Goal: Check status: Check status

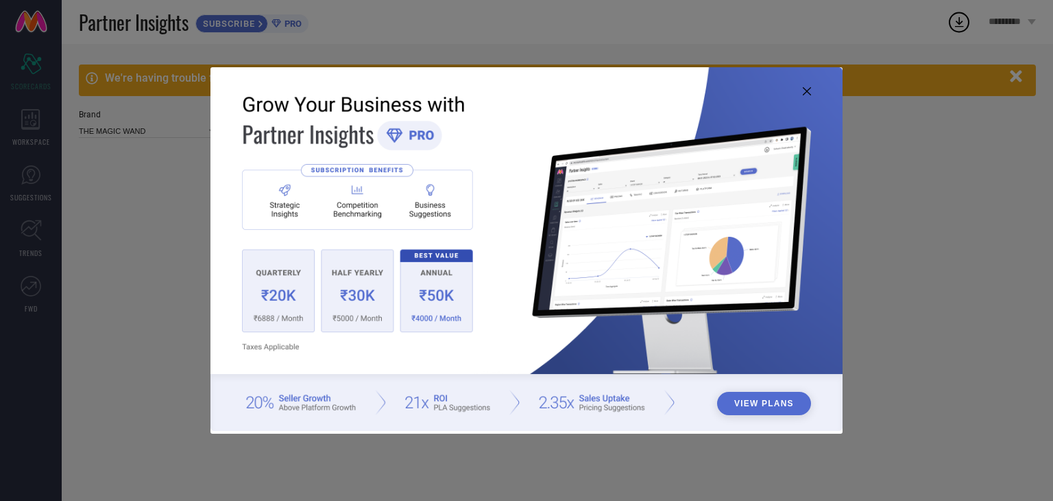
type input "All"
click at [807, 91] on icon at bounding box center [807, 91] width 8 height 8
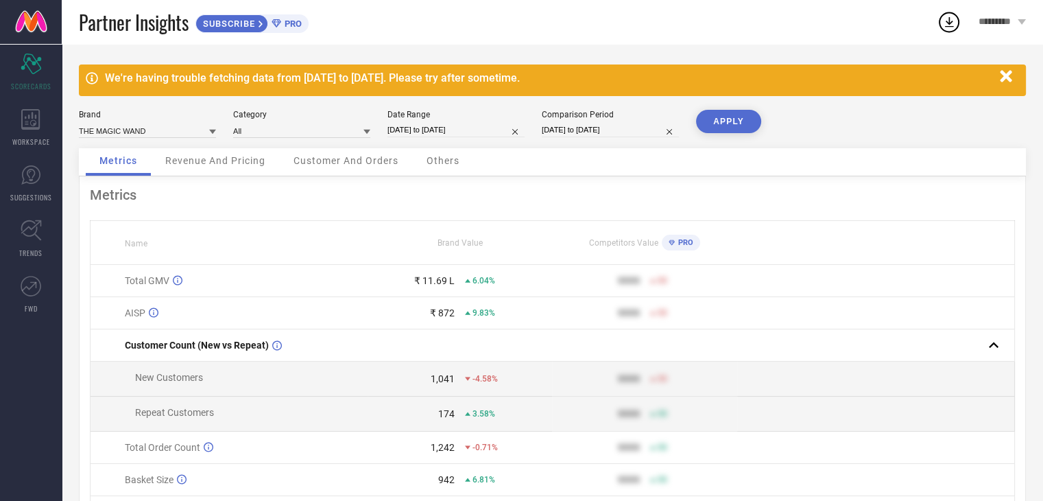
click at [189, 123] on div "THE MAGIC WAND" at bounding box center [147, 130] width 137 height 15
click at [215, 134] on icon at bounding box center [212, 131] width 7 height 7
click at [167, 137] on input at bounding box center [147, 130] width 137 height 14
click at [169, 153] on div "THE MAGIC WAND" at bounding box center [147, 149] width 137 height 23
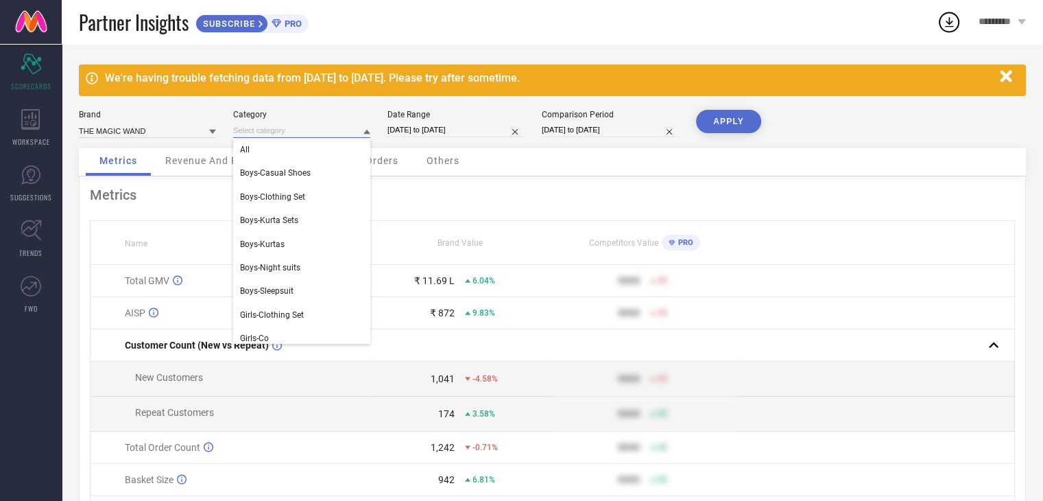
click at [294, 132] on input at bounding box center [301, 130] width 137 height 14
click at [112, 210] on div "Metrics Name Brand Value Competitors Value PRO Total GMV ₹ 11.69 L 6.04% 9999 5…" at bounding box center [552, 385] width 947 height 419
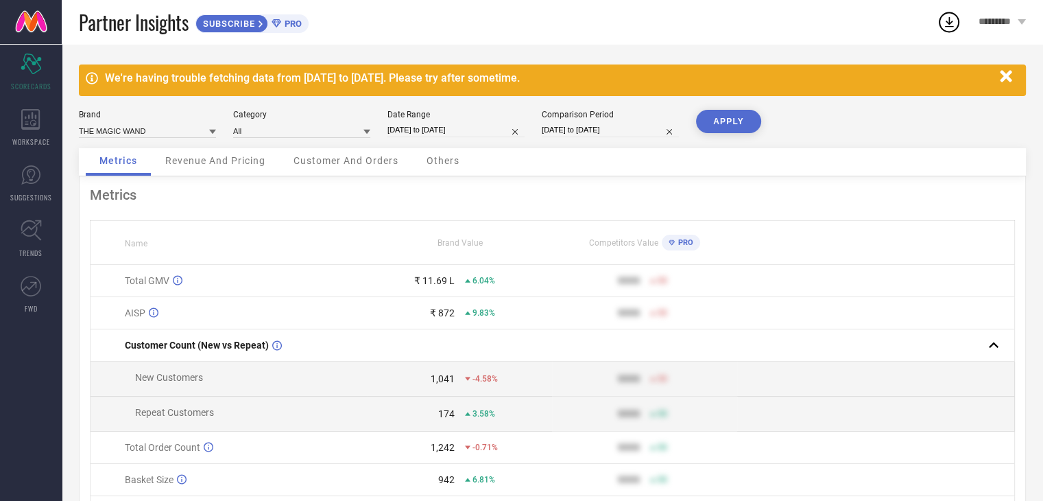
select select "7"
select select "2025"
select select "8"
select select "2025"
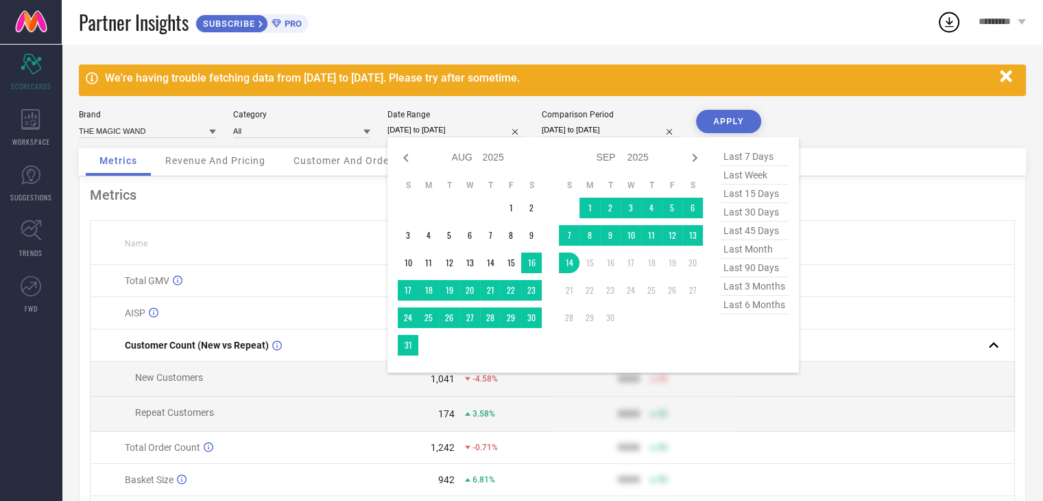
click at [472, 130] on input "[DATE] to [DATE]" at bounding box center [455, 130] width 137 height 14
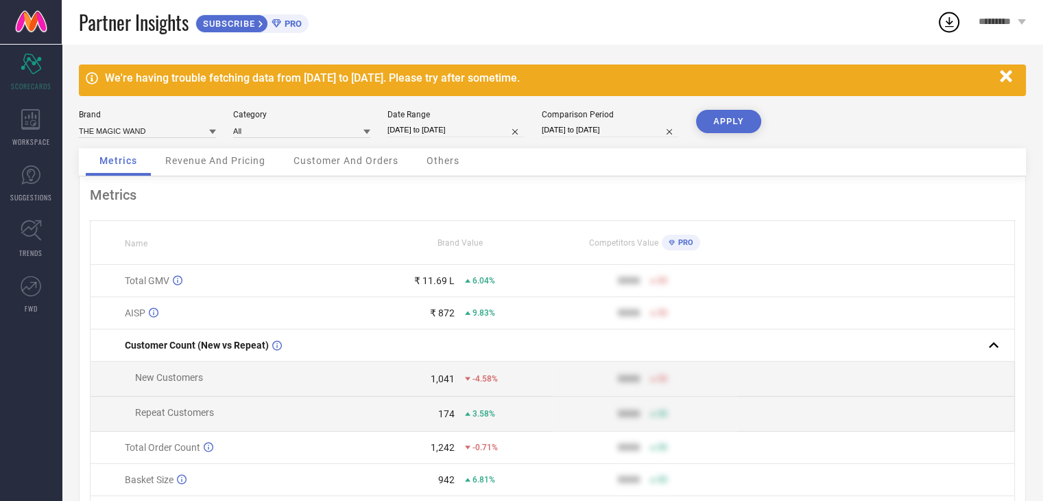
click at [785, 123] on div "Brand THE MAGIC WAND Category All Date Range [DATE] to [DATE] Comparison Period…" at bounding box center [552, 129] width 947 height 38
click at [802, 130] on div "Brand THE MAGIC WAND Category All Date Range [DATE] to [DATE] Comparison Period…" at bounding box center [552, 129] width 947 height 38
click at [794, 106] on div "We're having trouble fetching data from [DATE] to [DATE]. Please try after some…" at bounding box center [552, 330] width 981 height 572
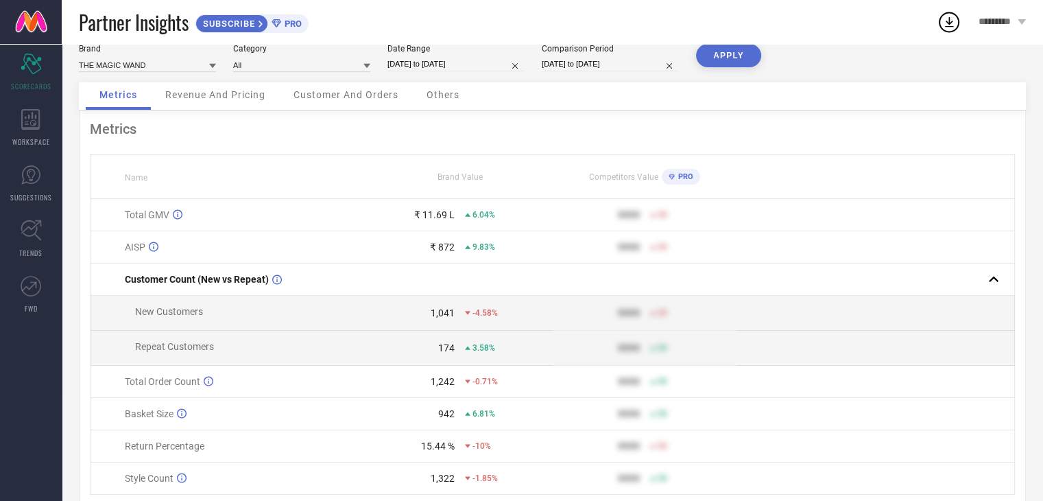
scroll to position [121, 0]
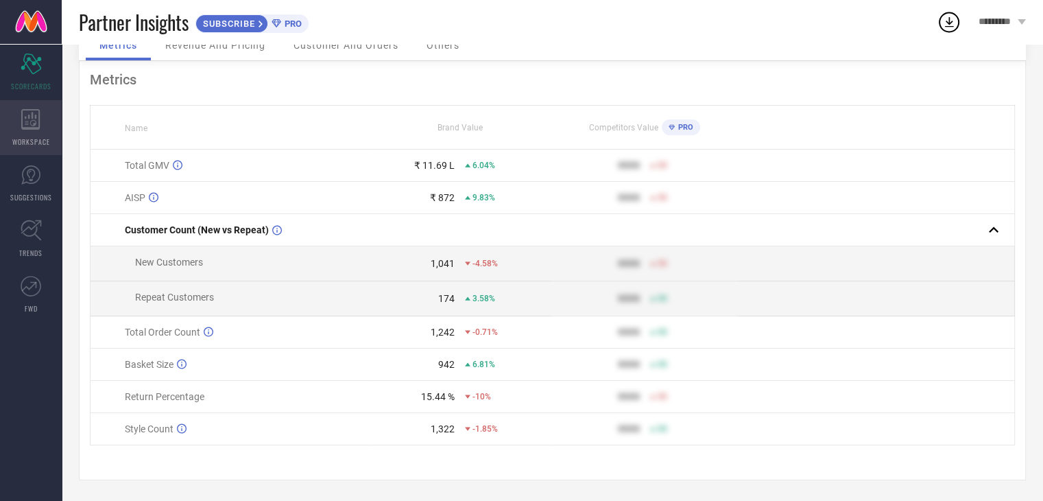
click at [26, 130] on div "WORKSPACE" at bounding box center [31, 127] width 62 height 55
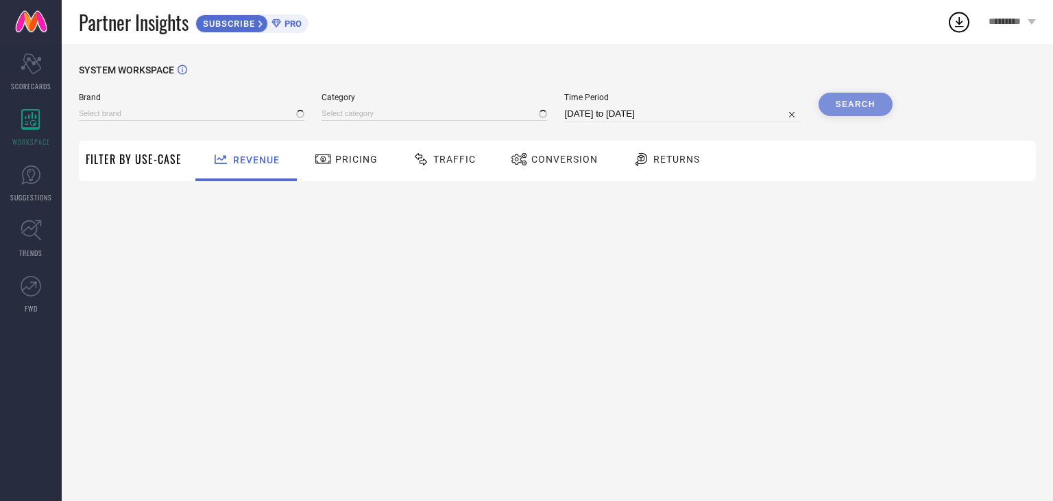
type input "THE MAGIC WAND"
type input "All"
